Goal: Find specific page/section: Find specific page/section

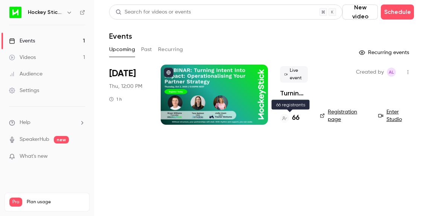
click at [294, 116] on h4 "66" at bounding box center [296, 118] width 8 height 10
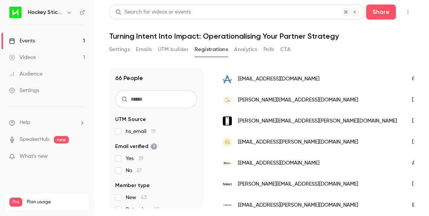
scroll to position [147, 0]
